Goal: Task Accomplishment & Management: Use online tool/utility

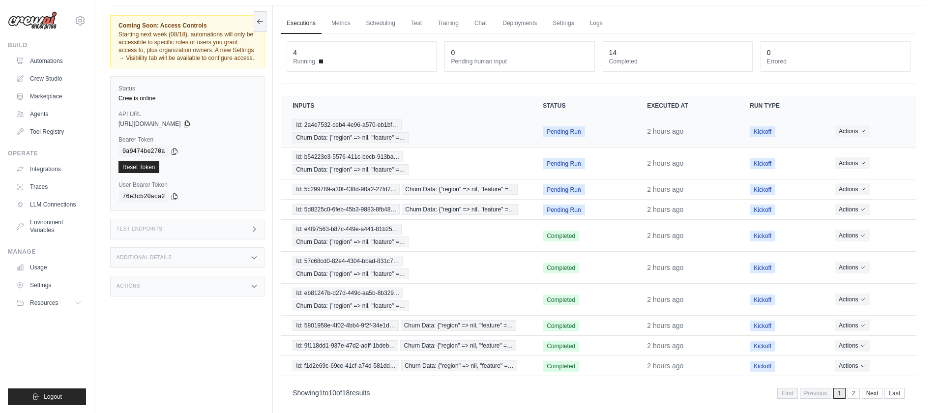
scroll to position [42, 0]
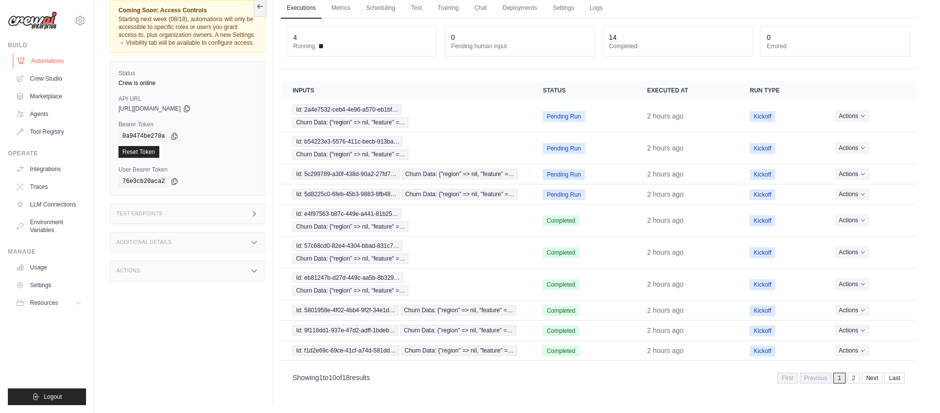
click at [49, 61] on link "Automations" at bounding box center [50, 61] width 74 height 16
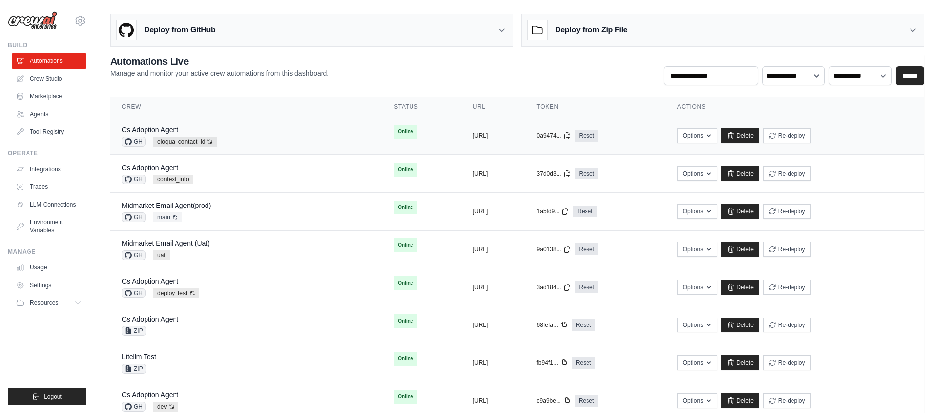
click at [257, 142] on div "Cs Adoption Agent GH eloqua_contact_id Auto-deploy enabled" at bounding box center [246, 136] width 248 height 22
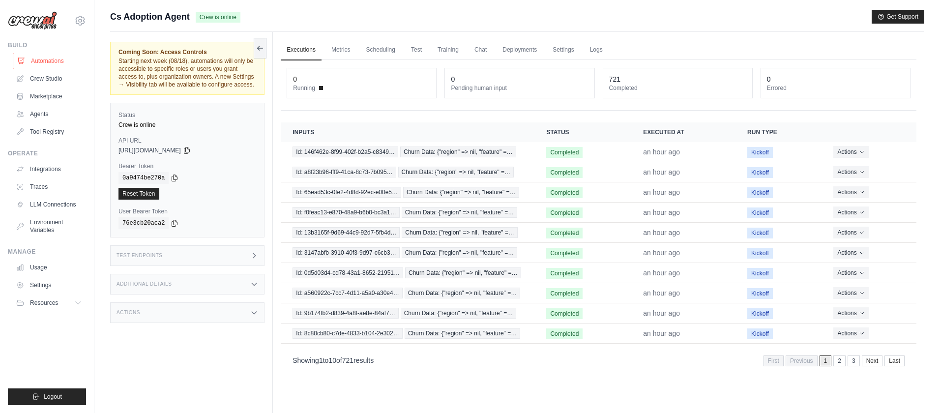
click at [48, 60] on link "Automations" at bounding box center [50, 61] width 74 height 16
